Goal: Book appointment/travel/reservation

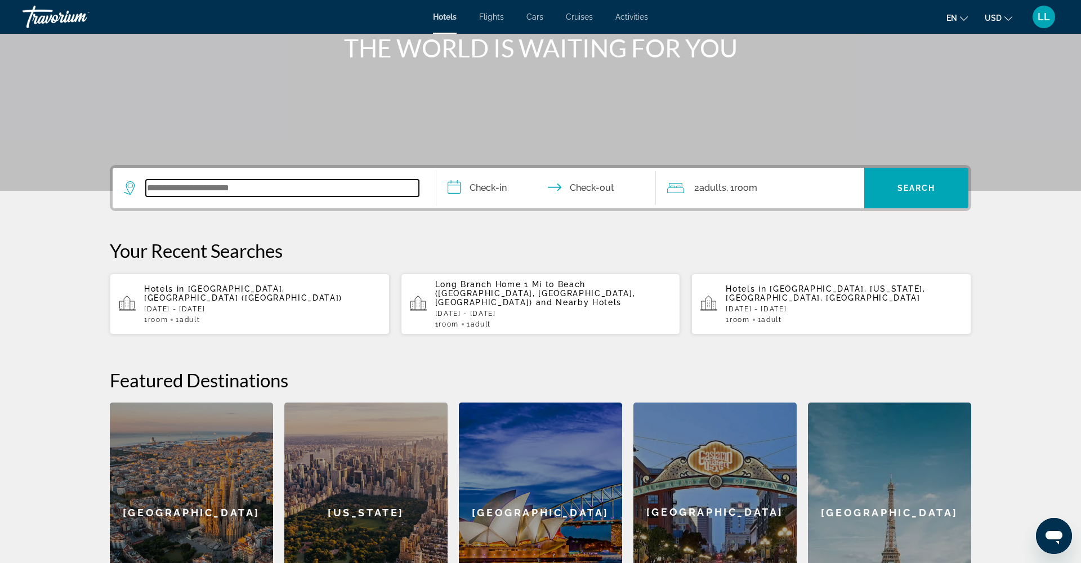
click at [284, 196] on input "Search widget" at bounding box center [282, 188] width 273 height 17
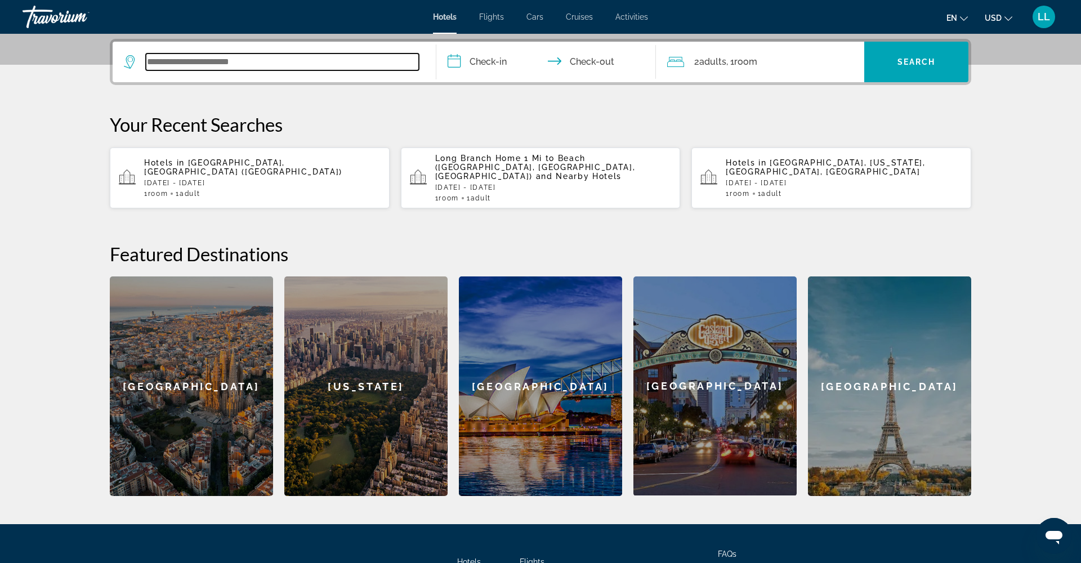
scroll to position [275, 0]
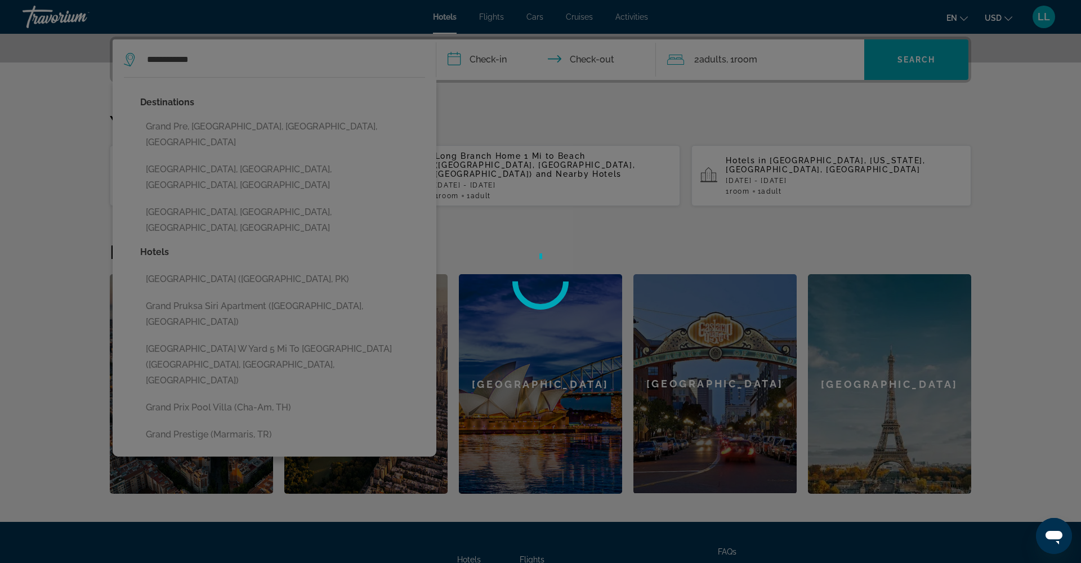
click at [238, 184] on div at bounding box center [540, 281] width 1081 height 563
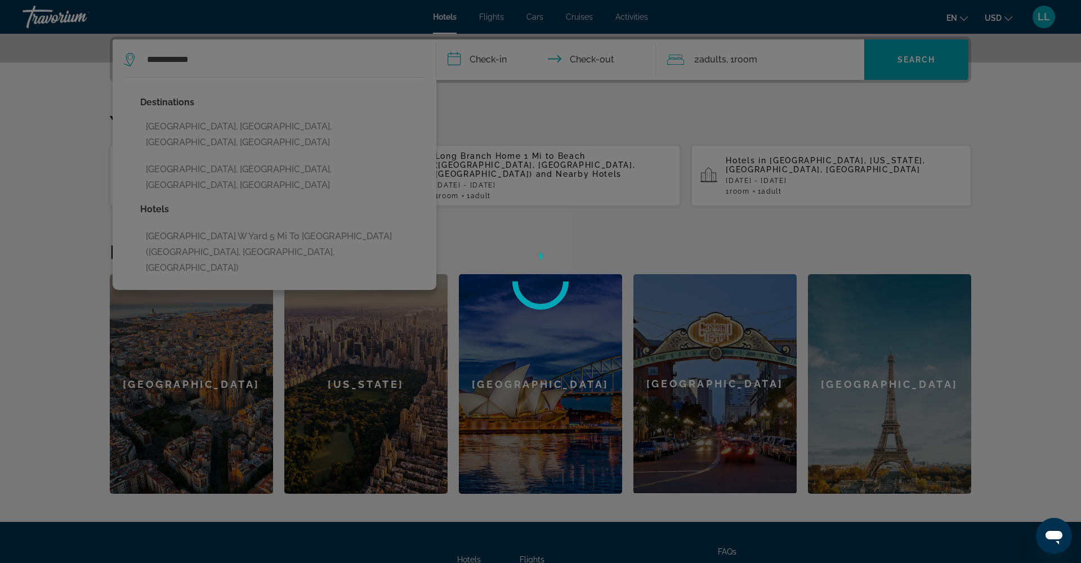
click at [225, 65] on div at bounding box center [540, 281] width 1081 height 563
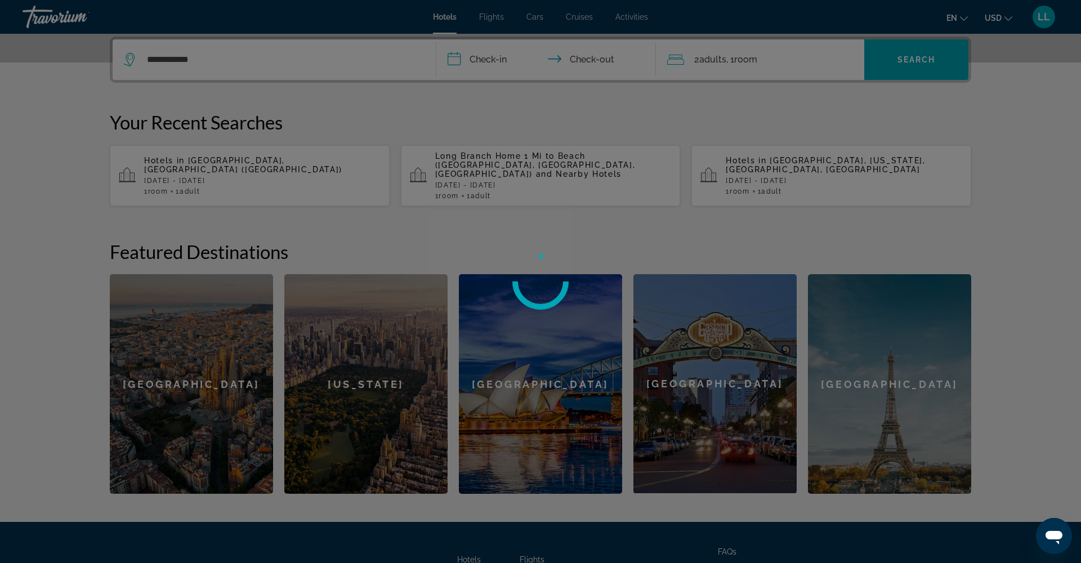
click at [225, 65] on div "**********" at bounding box center [540, 6] width 1081 height 563
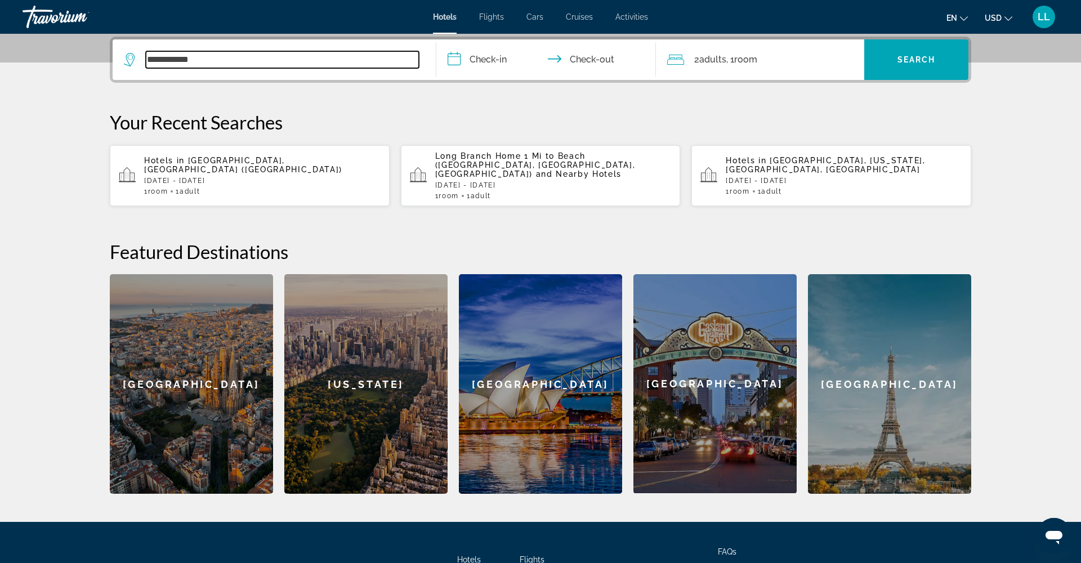
click at [225, 65] on input "**********" at bounding box center [282, 59] width 273 height 17
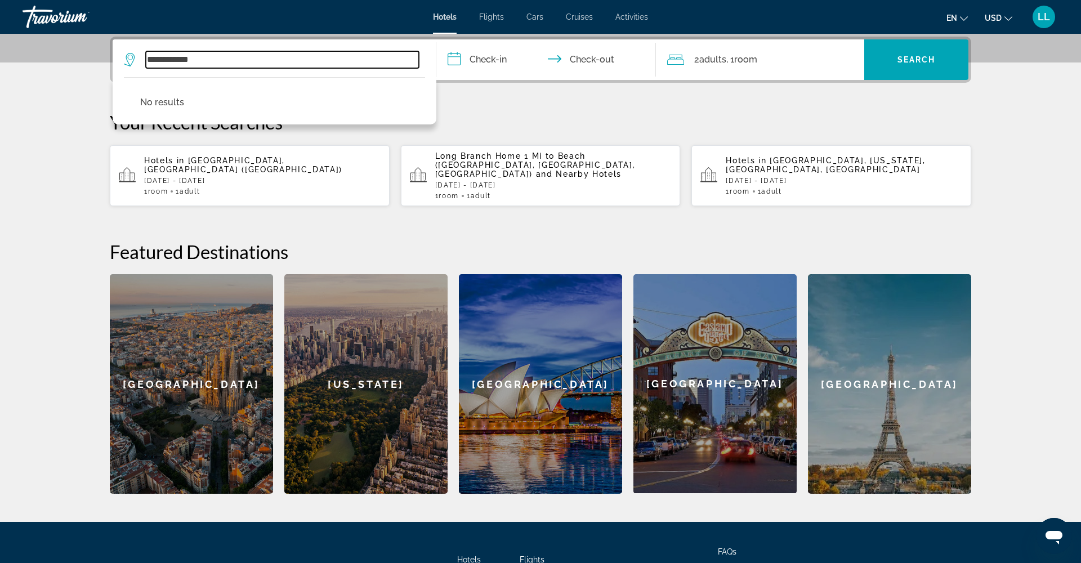
click at [225, 66] on input "**********" at bounding box center [282, 59] width 273 height 17
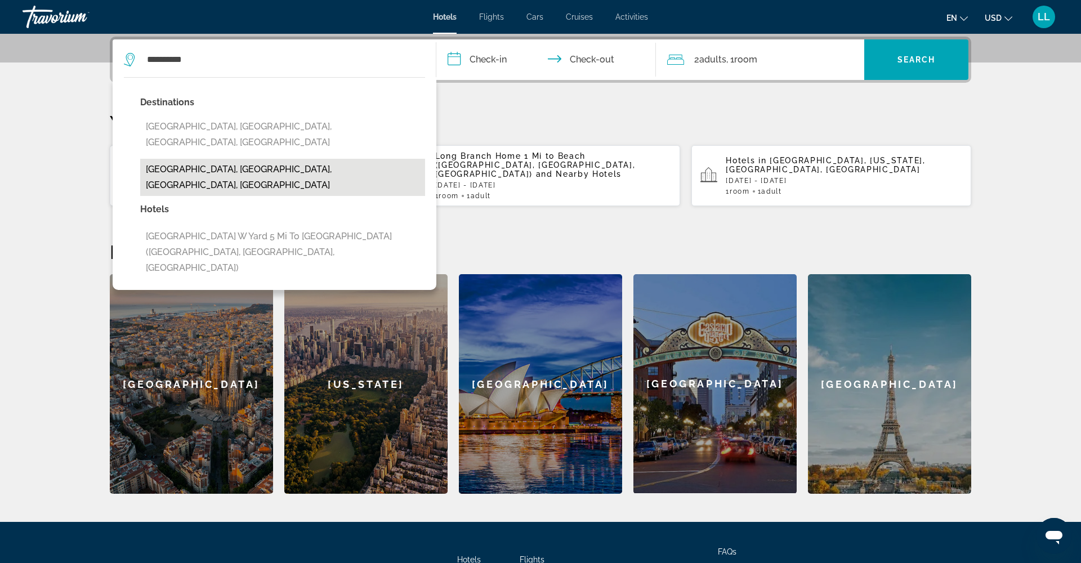
click at [181, 159] on button "[GEOGRAPHIC_DATA], [GEOGRAPHIC_DATA], [GEOGRAPHIC_DATA], [GEOGRAPHIC_DATA]" at bounding box center [282, 177] width 285 height 37
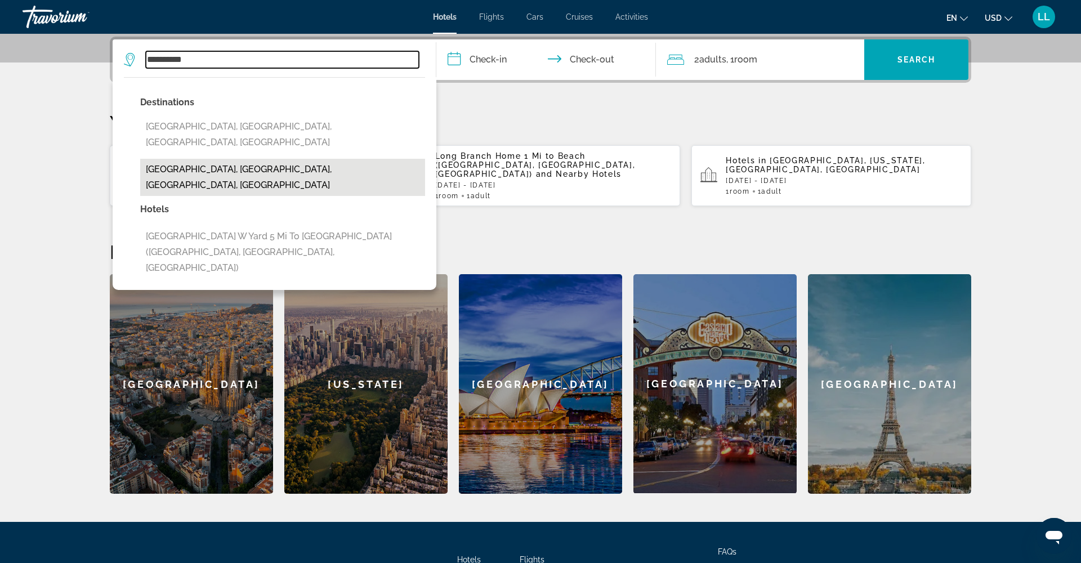
type input "**********"
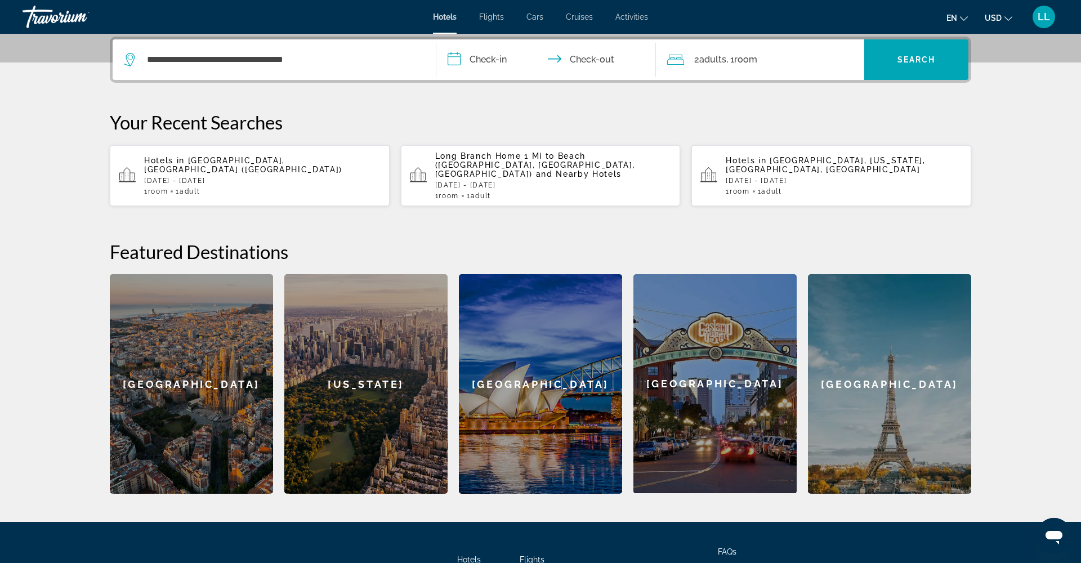
click at [460, 65] on input "**********" at bounding box center [549, 61] width 224 height 44
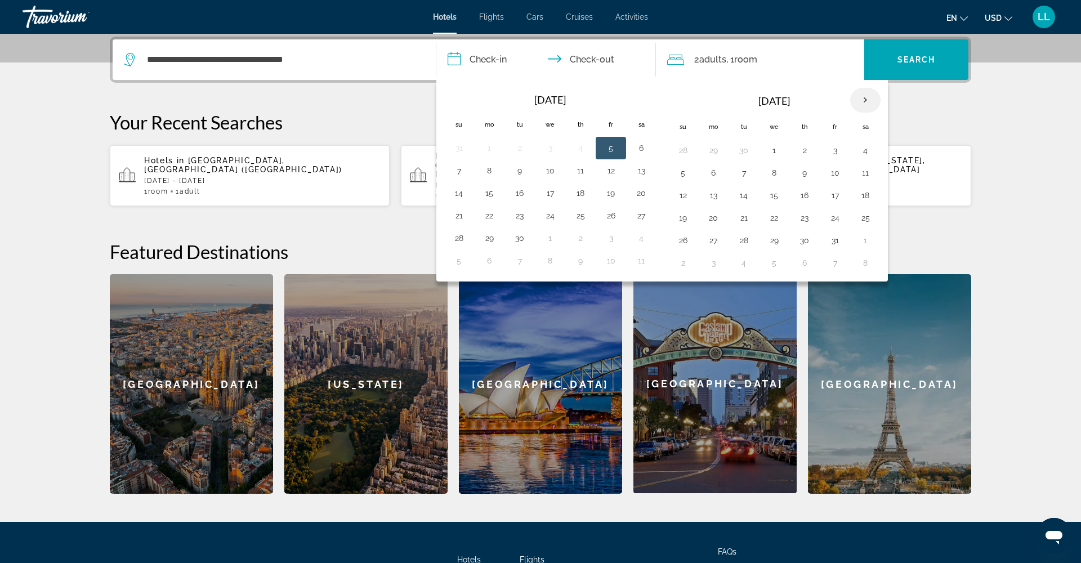
click at [866, 104] on th "Next month" at bounding box center [865, 100] width 30 height 25
click at [866, 175] on button "8" at bounding box center [866, 173] width 18 height 16
click at [715, 201] on button "10" at bounding box center [714, 196] width 18 height 16
type input "**********"
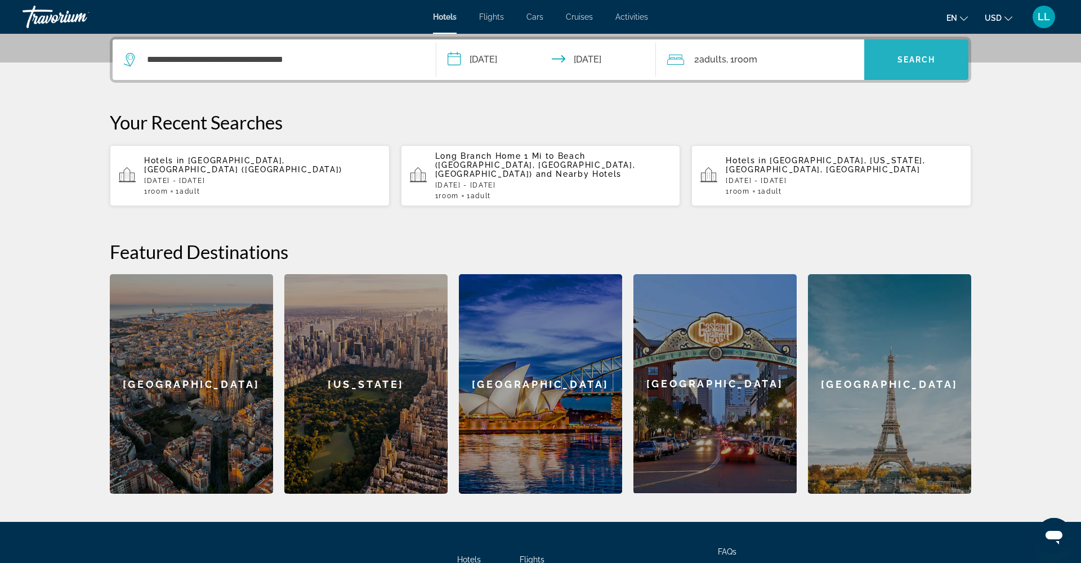
click at [919, 64] on span "Search" at bounding box center [917, 59] width 38 height 9
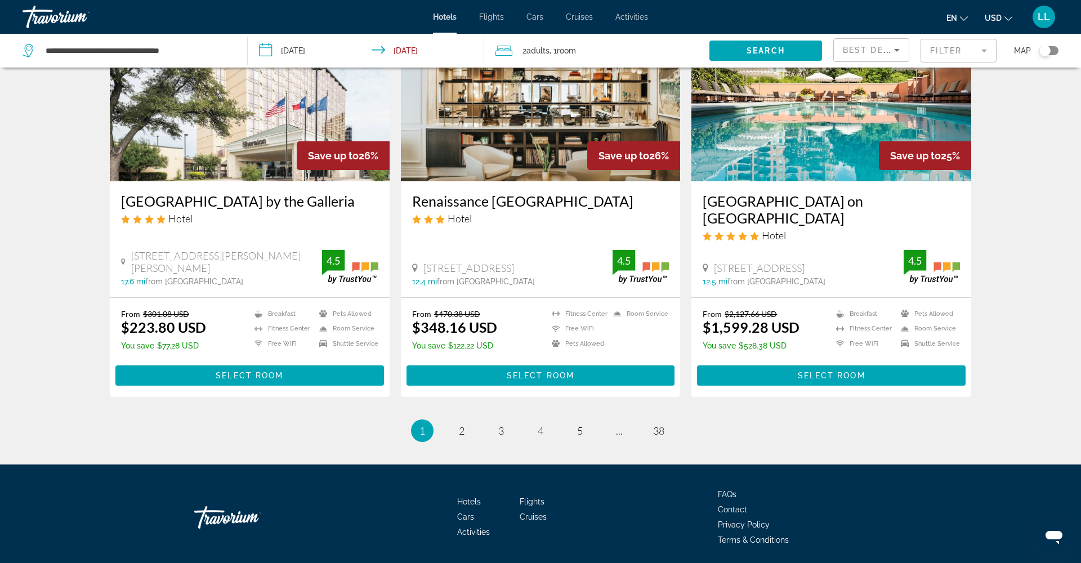
scroll to position [1360, 1]
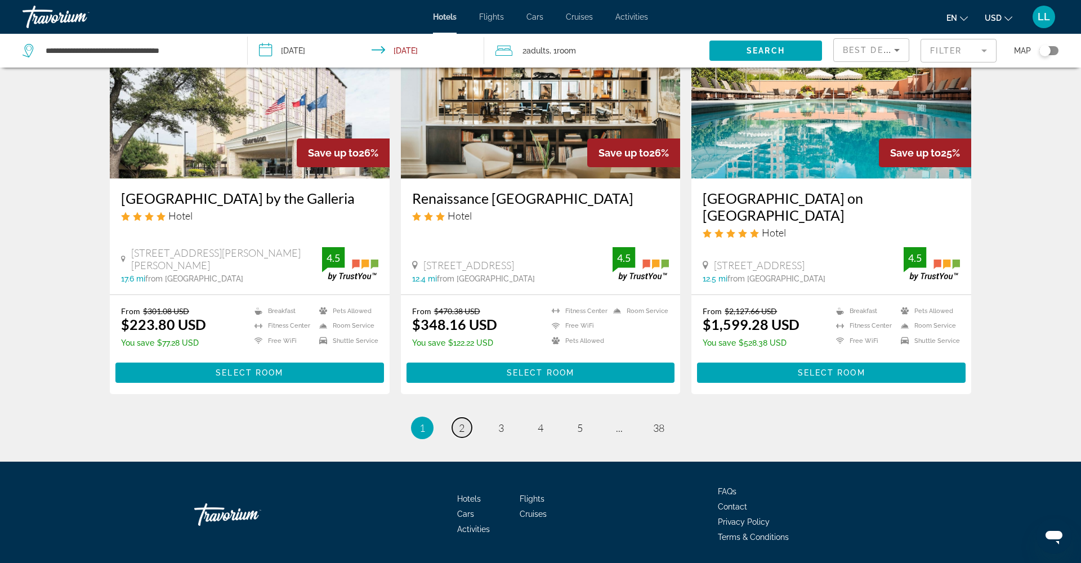
click at [459, 434] on span "2" at bounding box center [462, 428] width 6 height 12
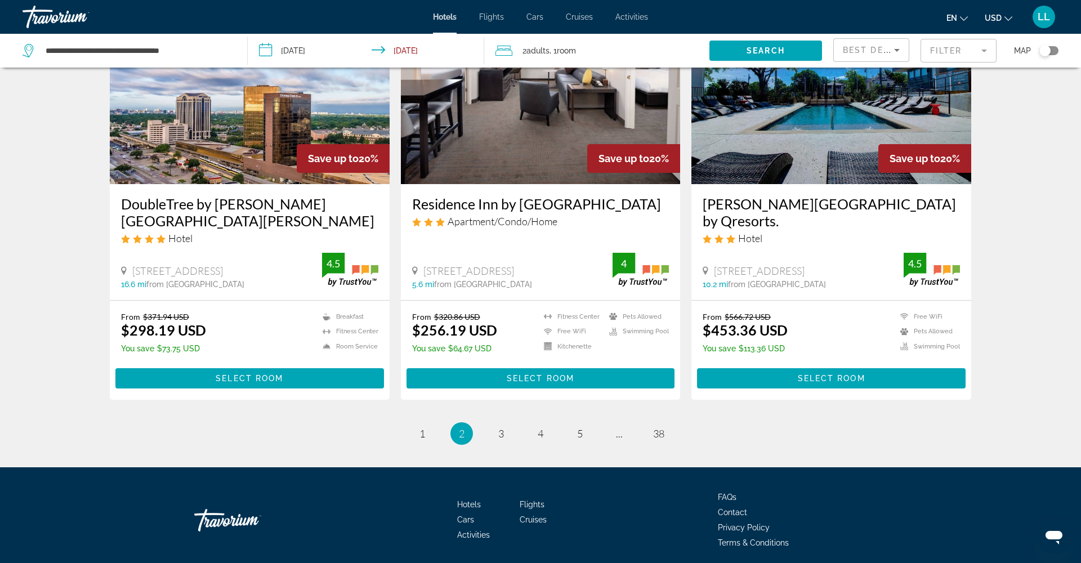
scroll to position [1360, 0]
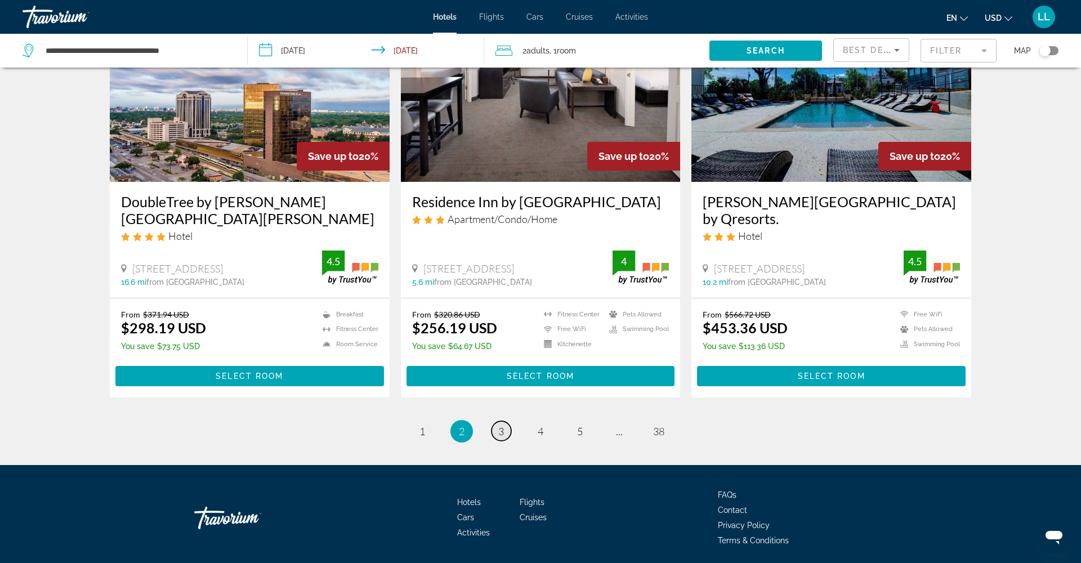
click at [502, 421] on link "page 3" at bounding box center [502, 431] width 20 height 20
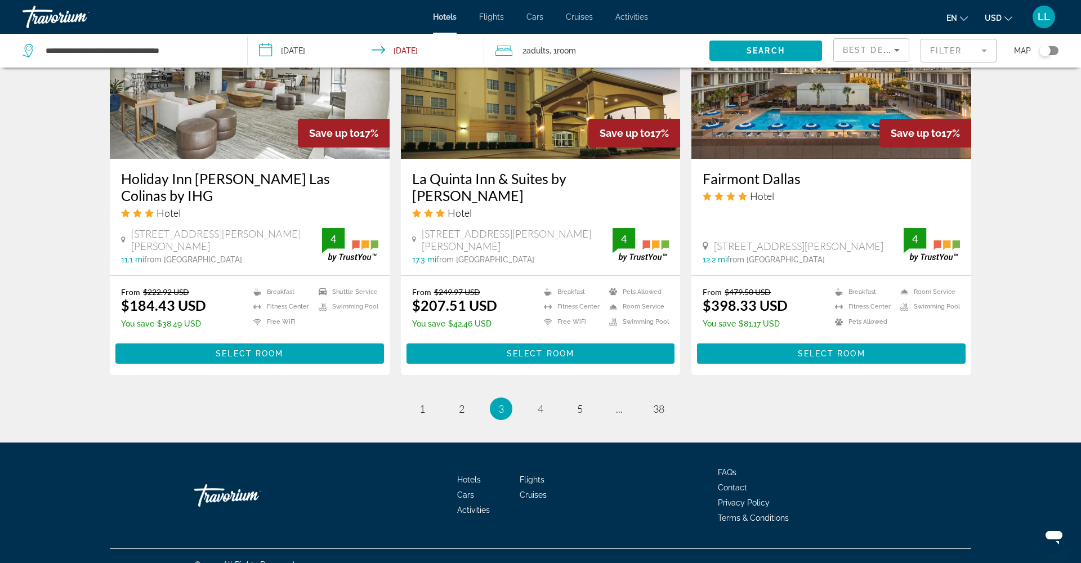
scroll to position [1388, 0]
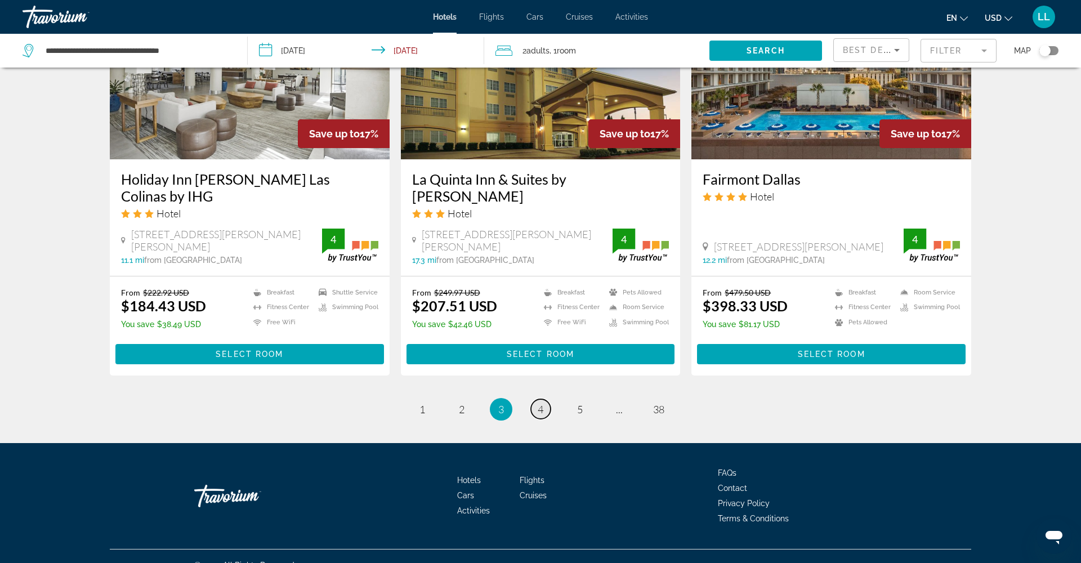
click at [545, 399] on link "page 4" at bounding box center [541, 409] width 20 height 20
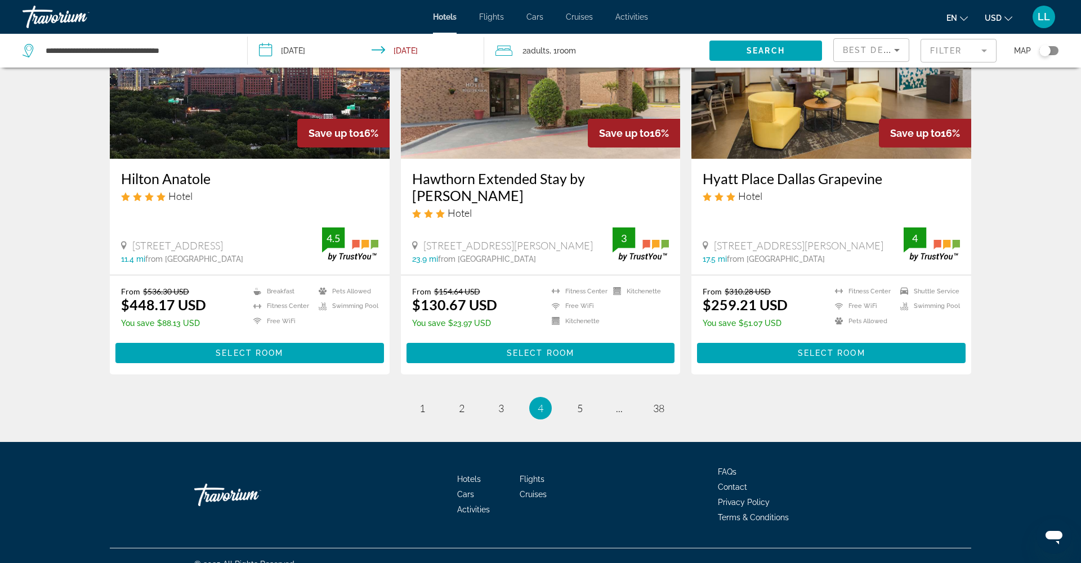
scroll to position [1365, 0]
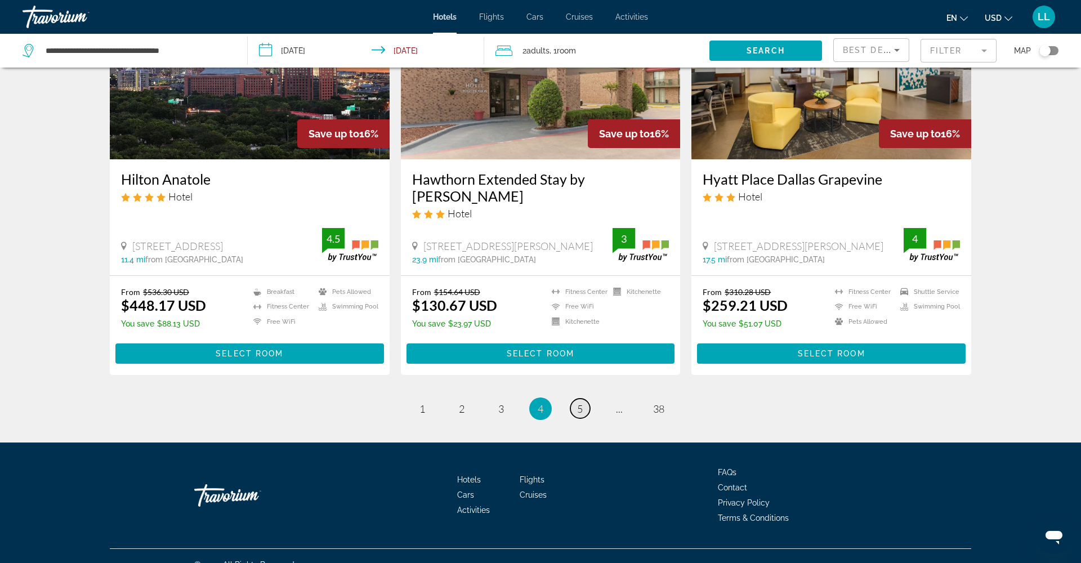
click at [580, 403] on span "5" at bounding box center [580, 409] width 6 height 12
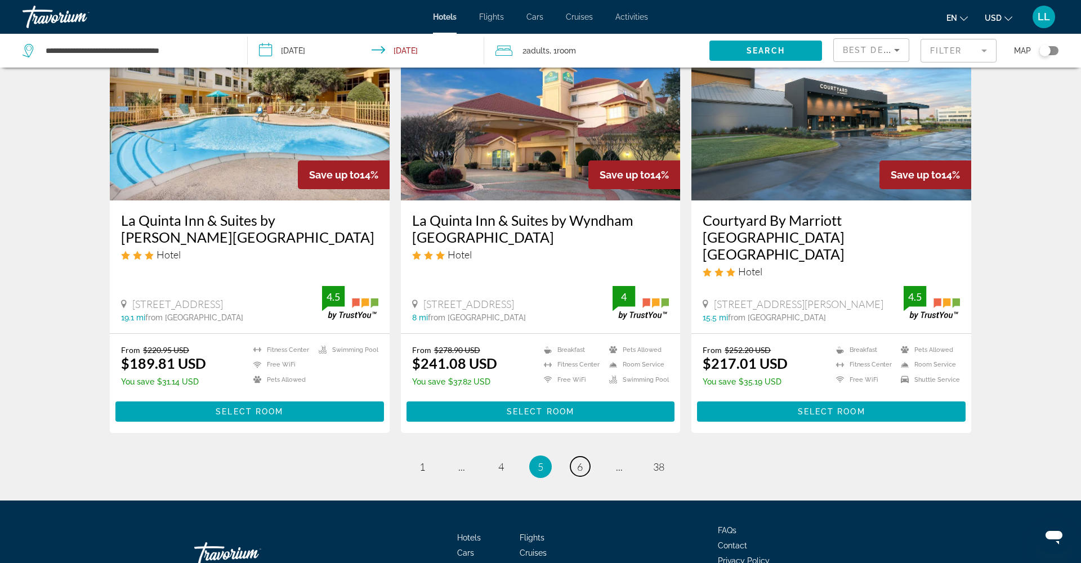
scroll to position [1375, 0]
click at [576, 457] on link "page 6" at bounding box center [581, 467] width 20 height 20
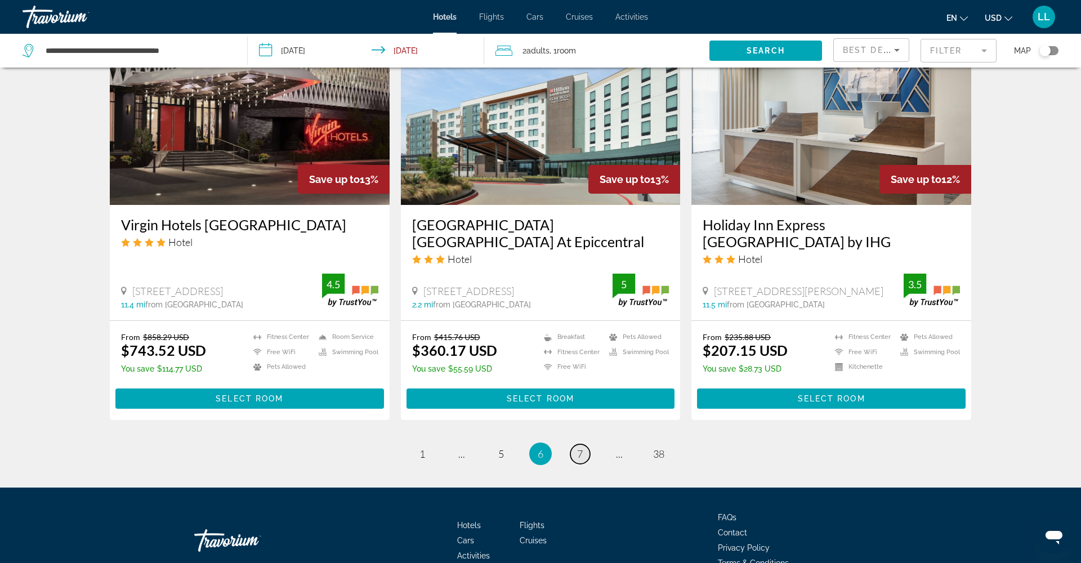
scroll to position [1364, 0]
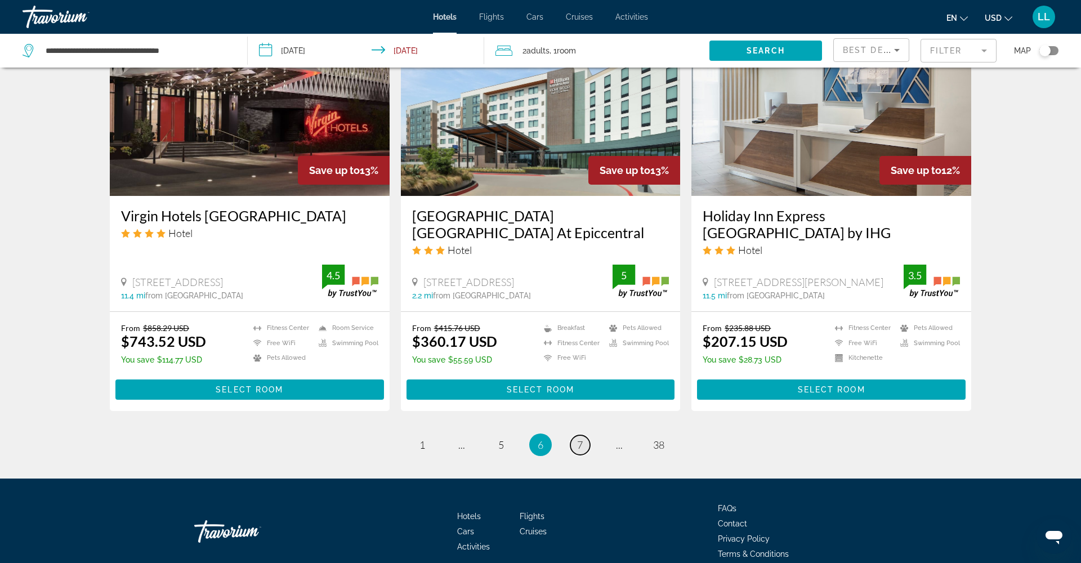
click at [581, 439] on span "7" at bounding box center [580, 445] width 6 height 12
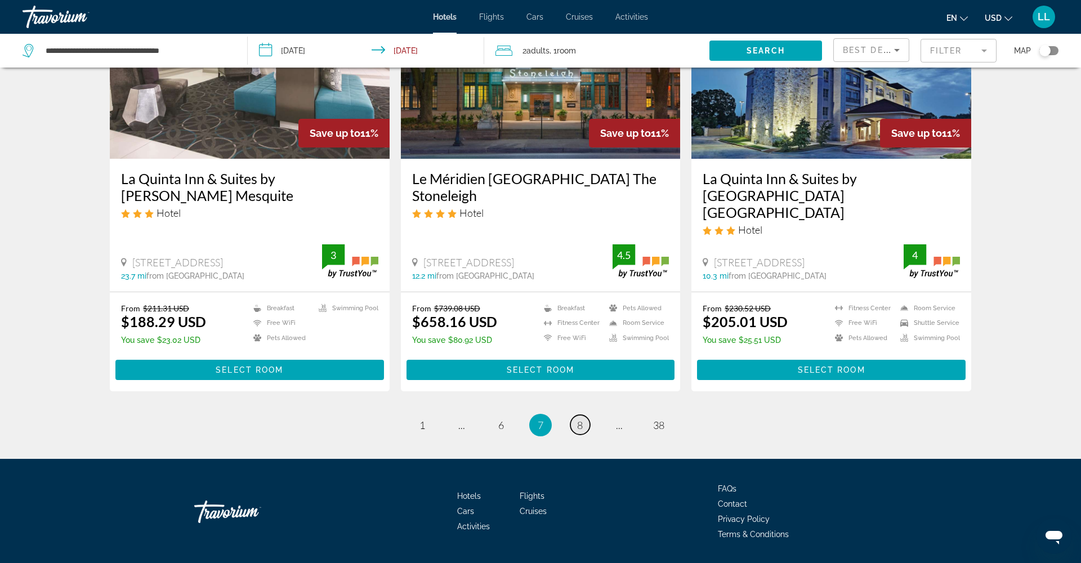
click at [582, 415] on link "page 8" at bounding box center [581, 425] width 20 height 20
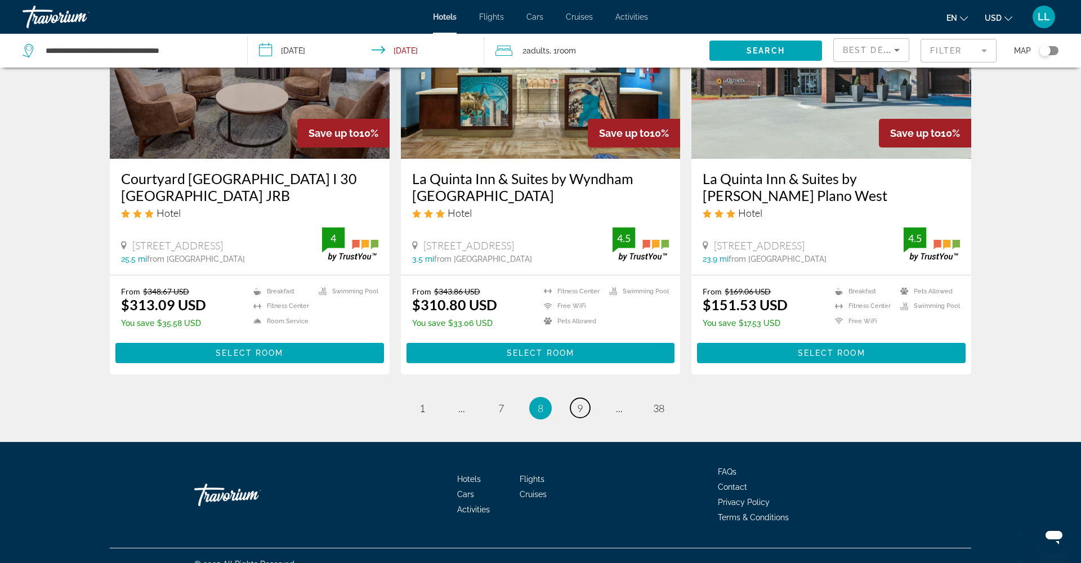
scroll to position [1399, 0]
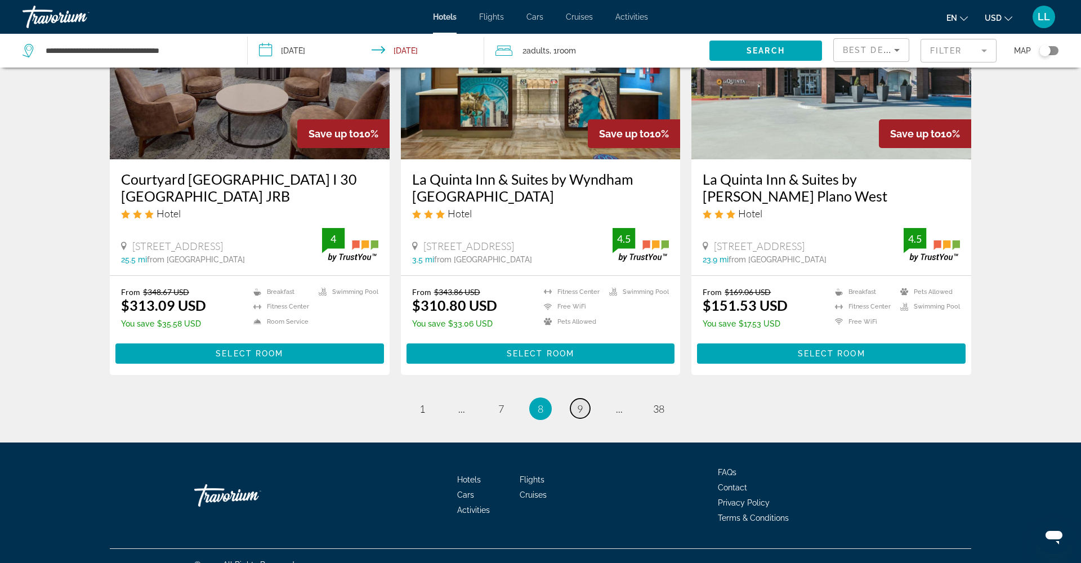
click at [581, 403] on span "9" at bounding box center [580, 409] width 6 height 12
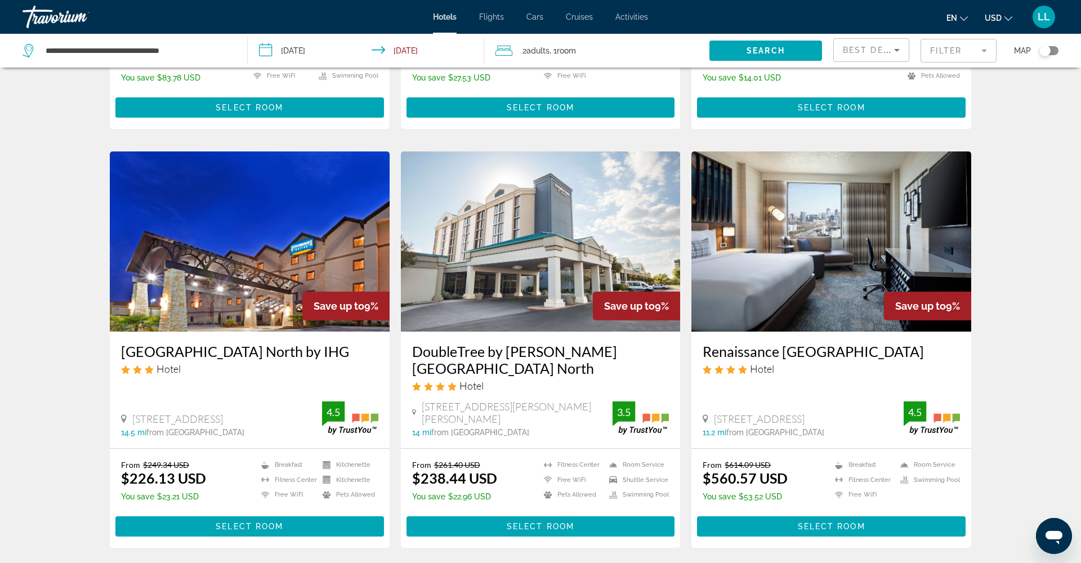
scroll to position [1240, 0]
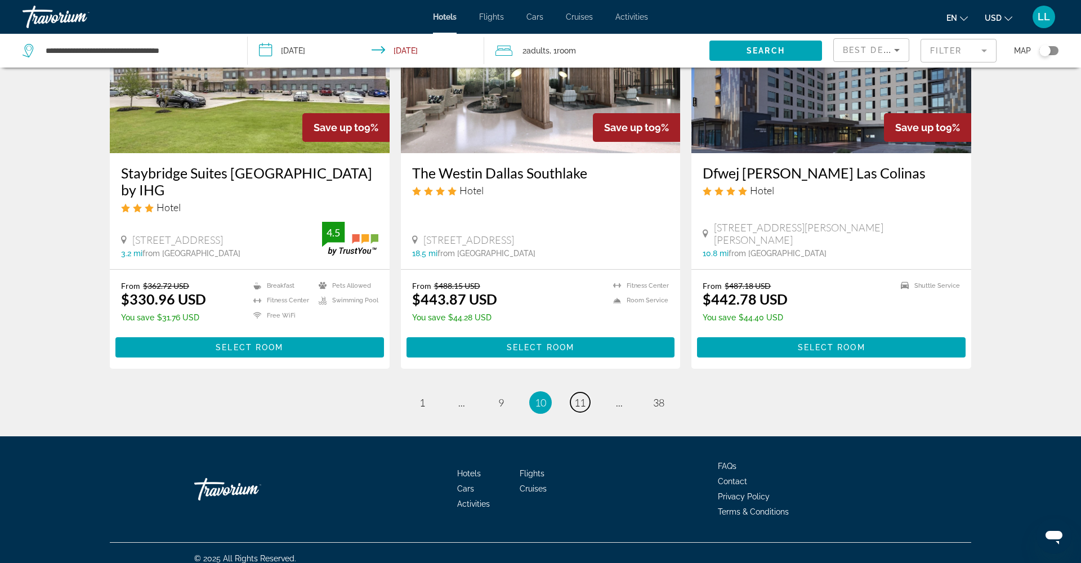
scroll to position [1390, 1]
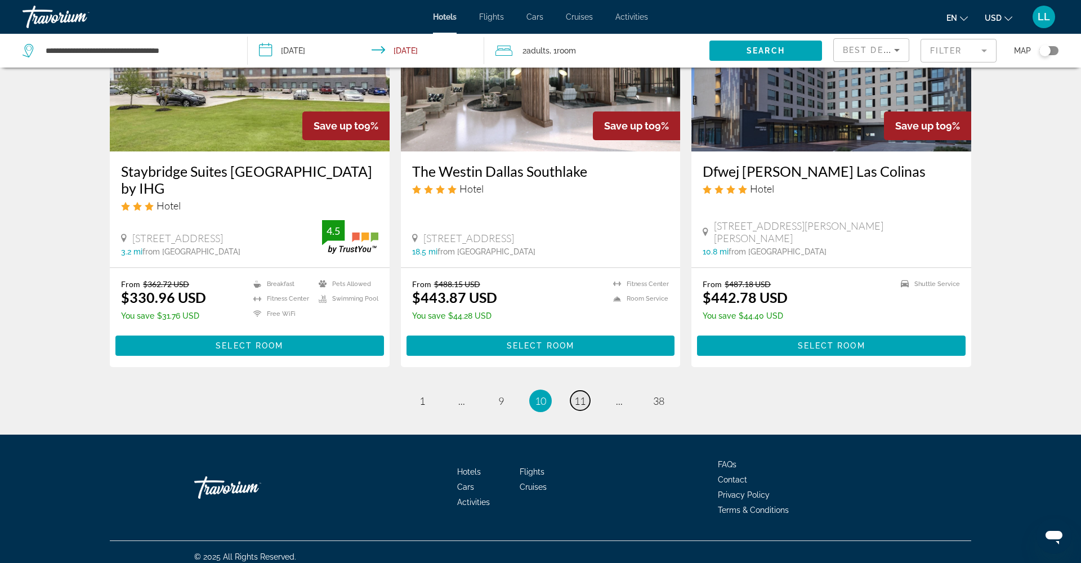
click at [582, 403] on span "11" at bounding box center [579, 401] width 11 height 12
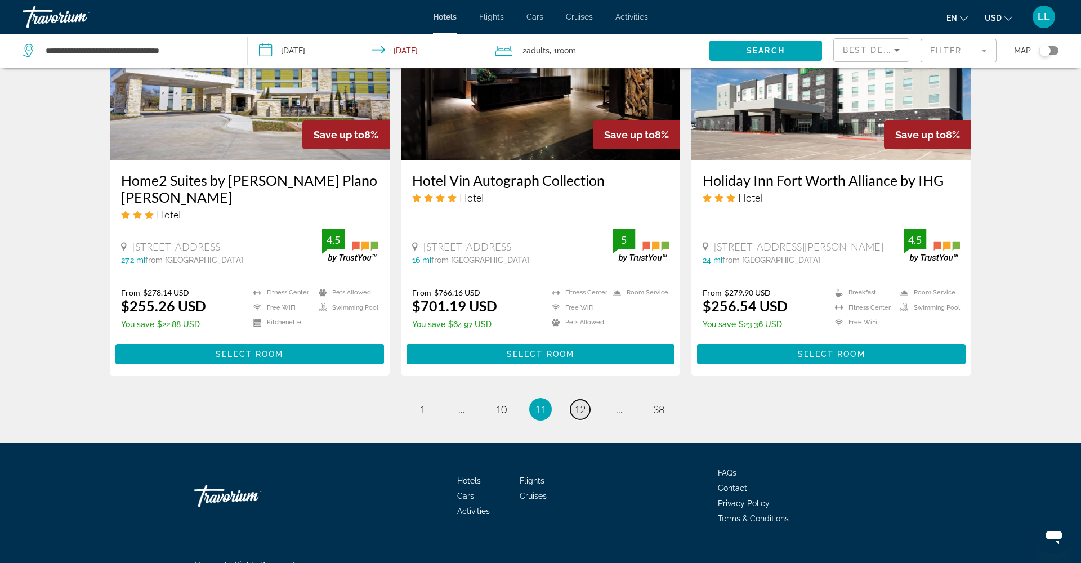
click at [585, 403] on span "12" at bounding box center [579, 409] width 11 height 12
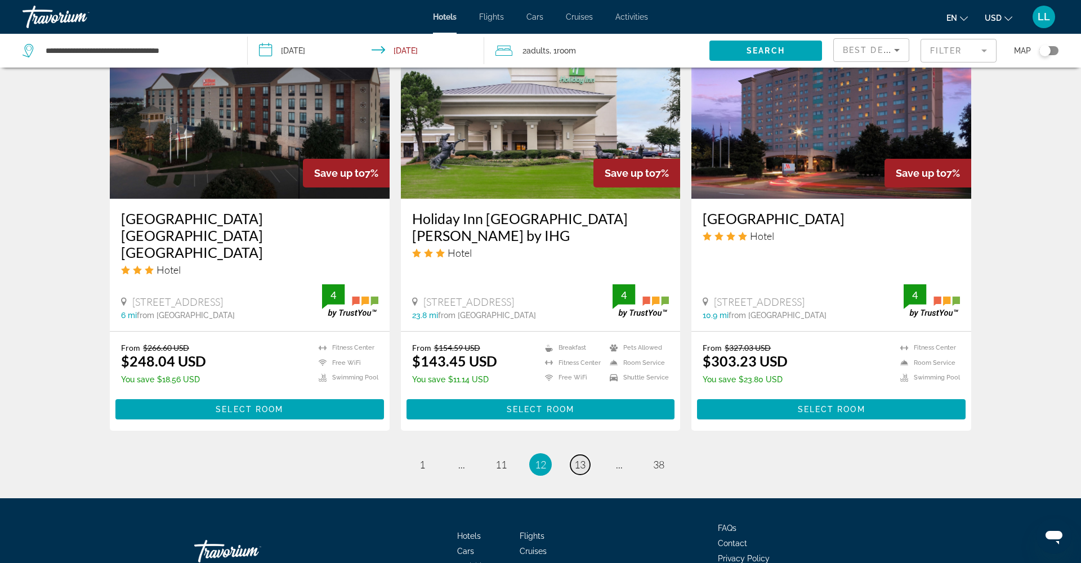
scroll to position [1326, 0]
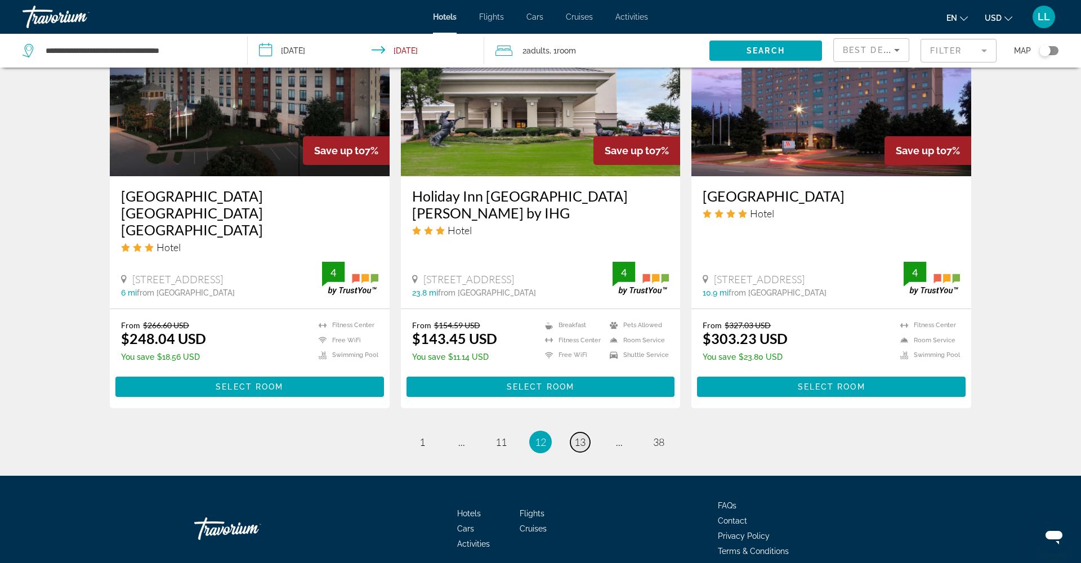
click at [583, 433] on link "page 13" at bounding box center [581, 443] width 20 height 20
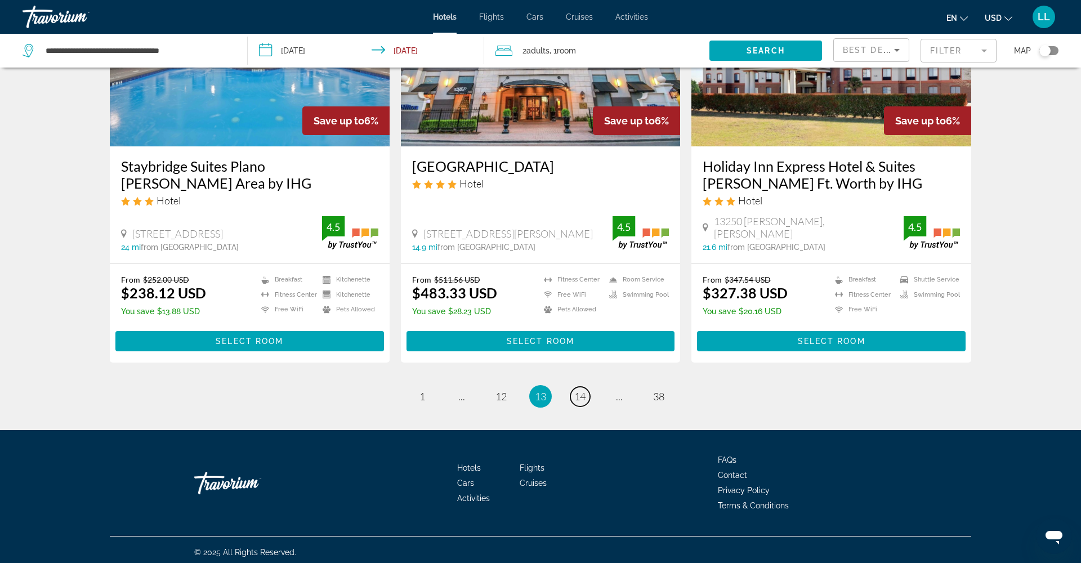
scroll to position [1395, 0]
click at [581, 399] on span "14" at bounding box center [579, 396] width 11 height 12
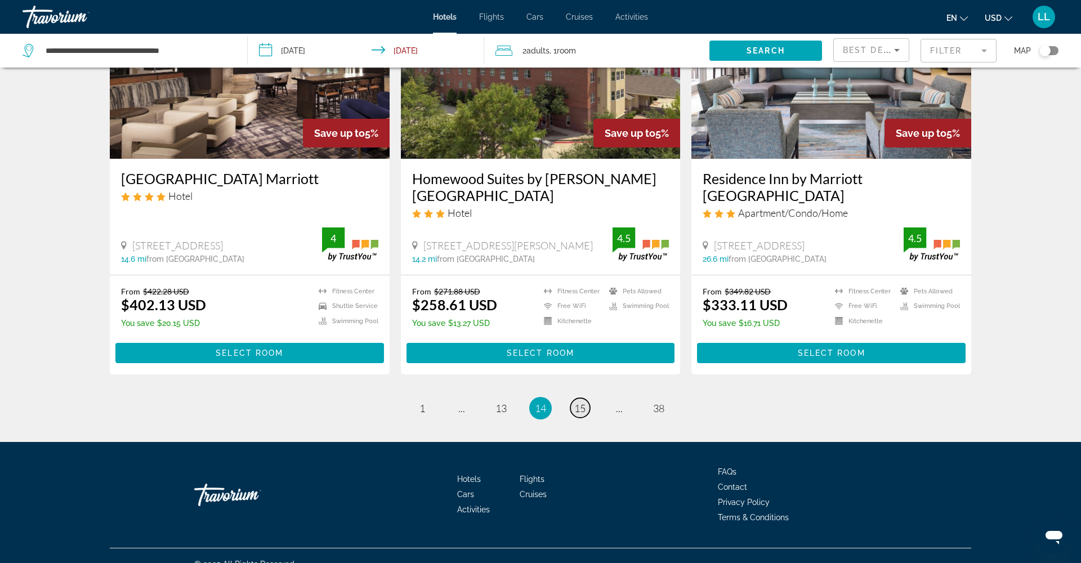
scroll to position [1382, 0]
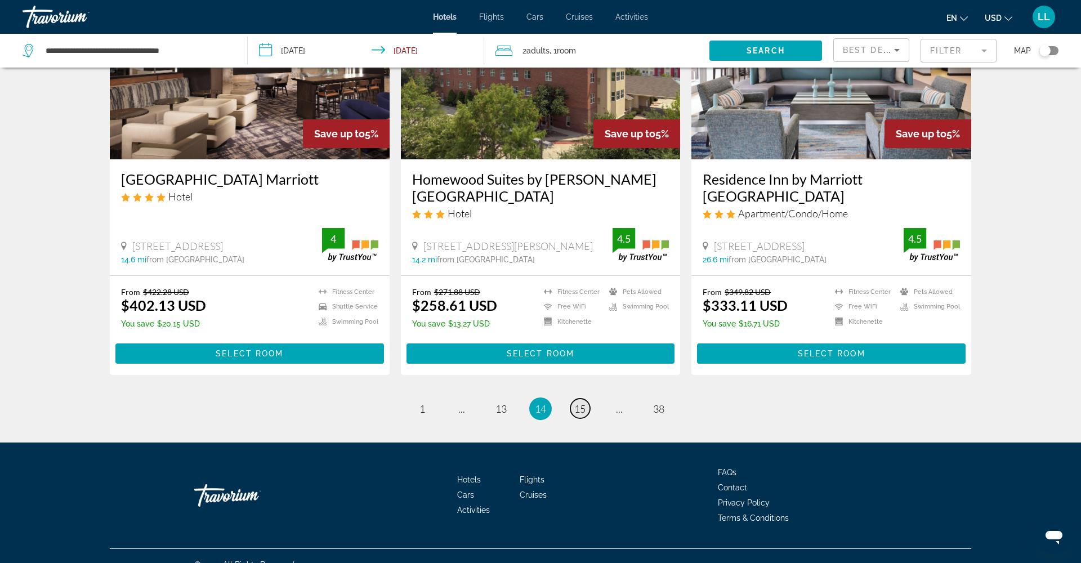
click at [585, 403] on span "15" at bounding box center [579, 409] width 11 height 12
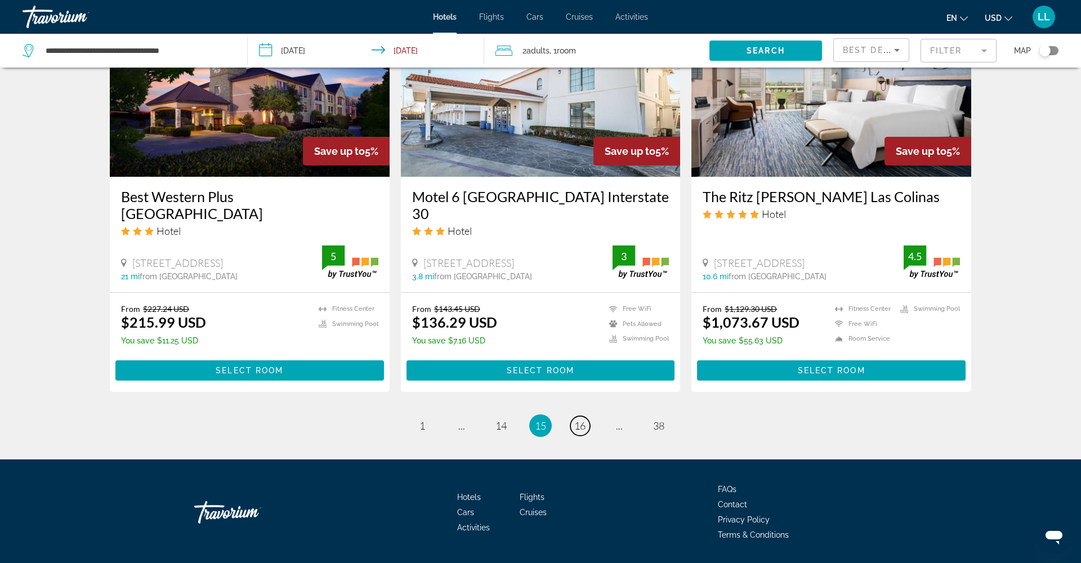
scroll to position [1399, 0]
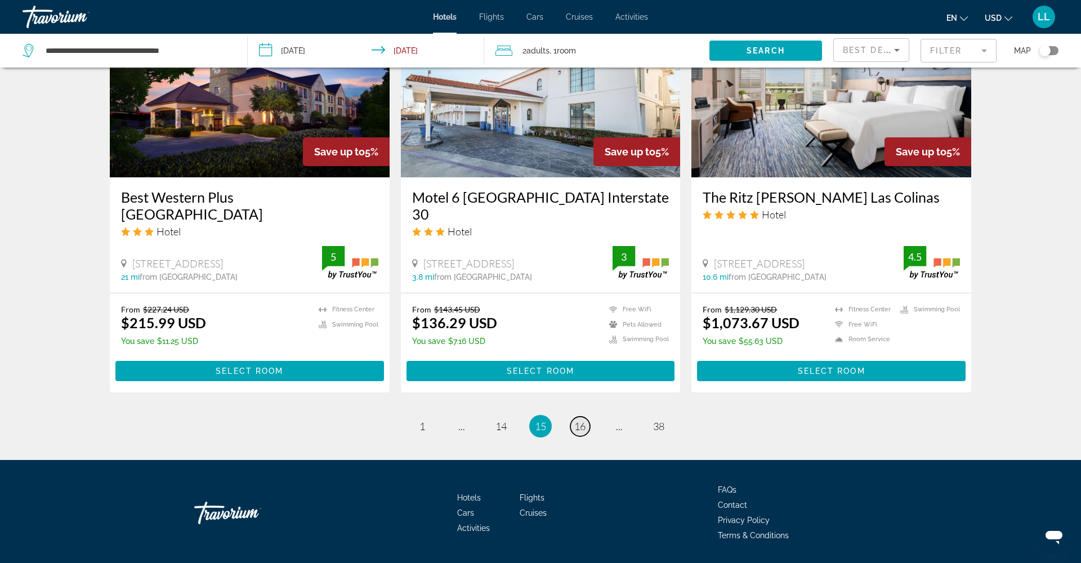
click at [581, 417] on link "page 16" at bounding box center [581, 427] width 20 height 20
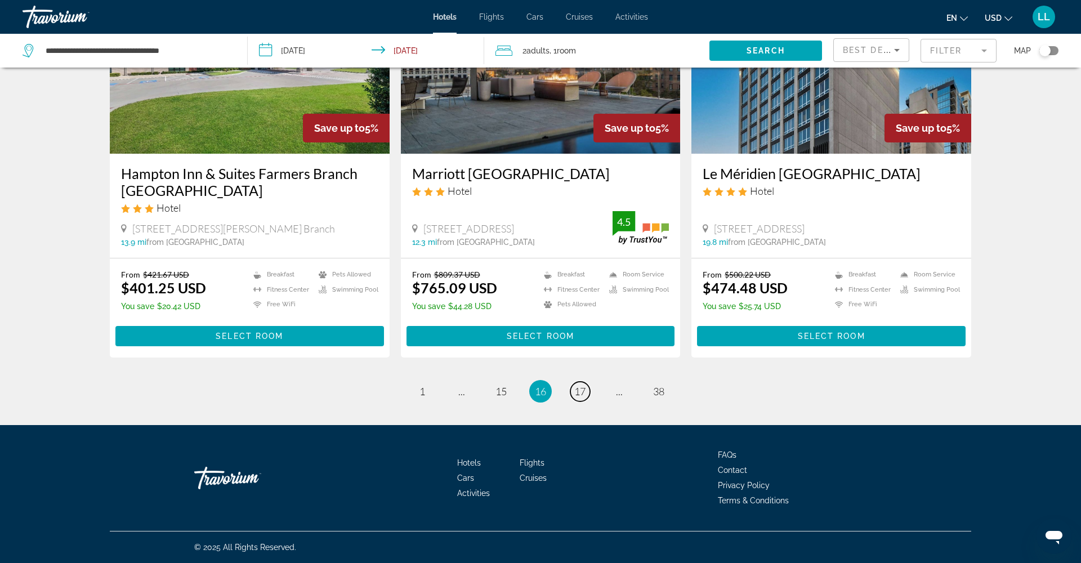
scroll to position [1388, 0]
click at [581, 395] on span "17" at bounding box center [579, 391] width 11 height 12
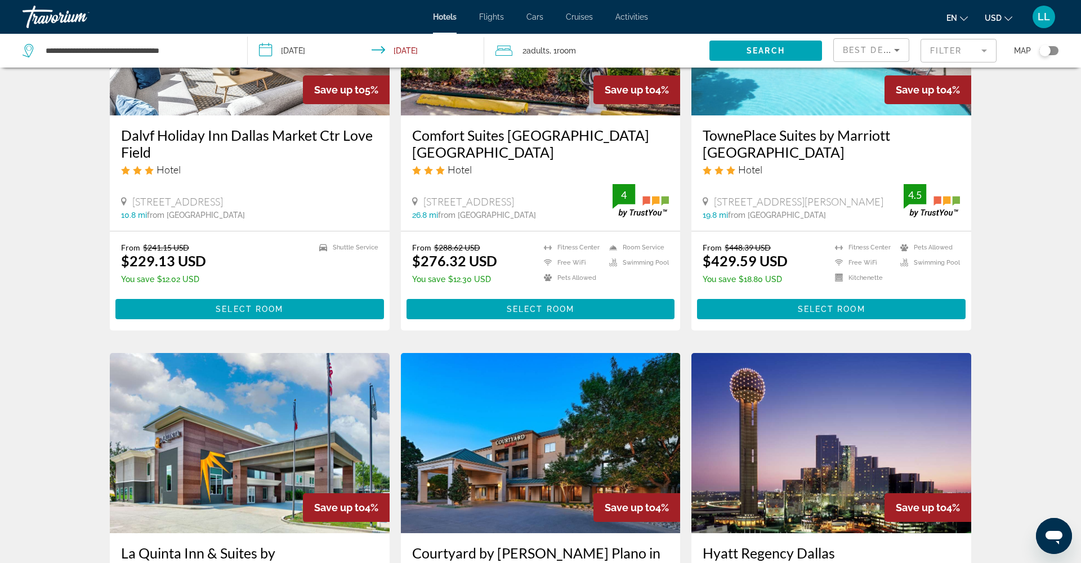
scroll to position [173, 0]
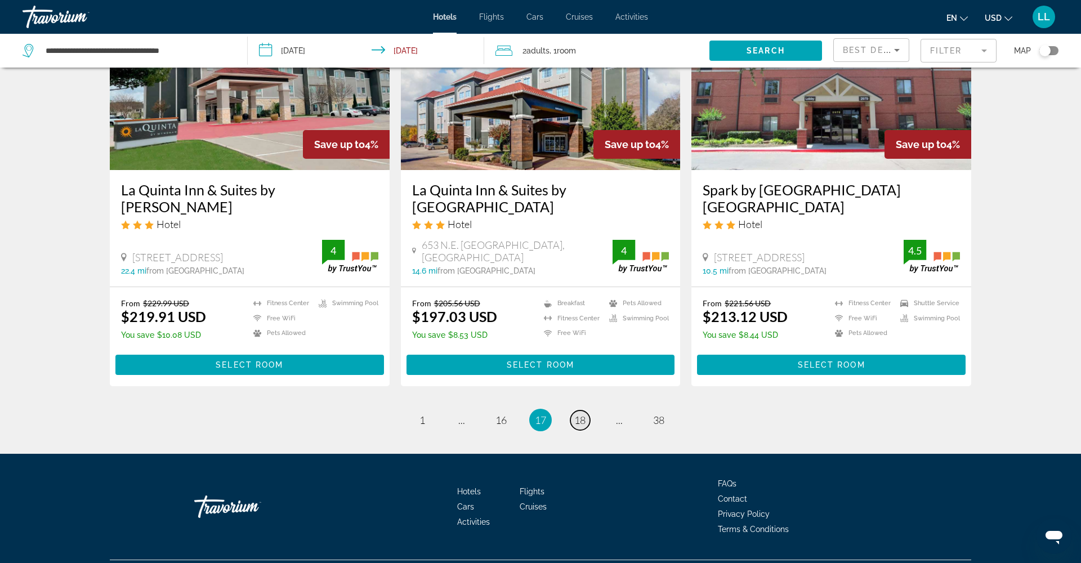
click at [582, 411] on link "page 18" at bounding box center [581, 421] width 20 height 20
